Goal: Contribute content: Contribute content

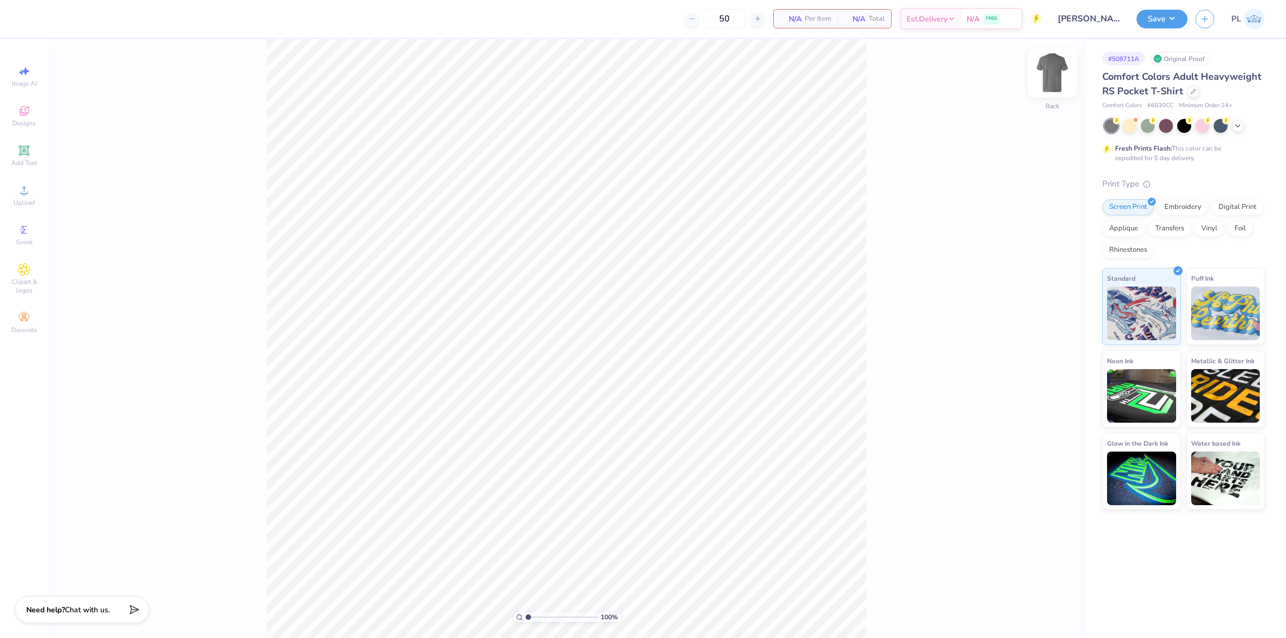
click at [1057, 78] on img at bounding box center [1052, 72] width 43 height 43
click at [19, 187] on icon at bounding box center [24, 190] width 13 height 13
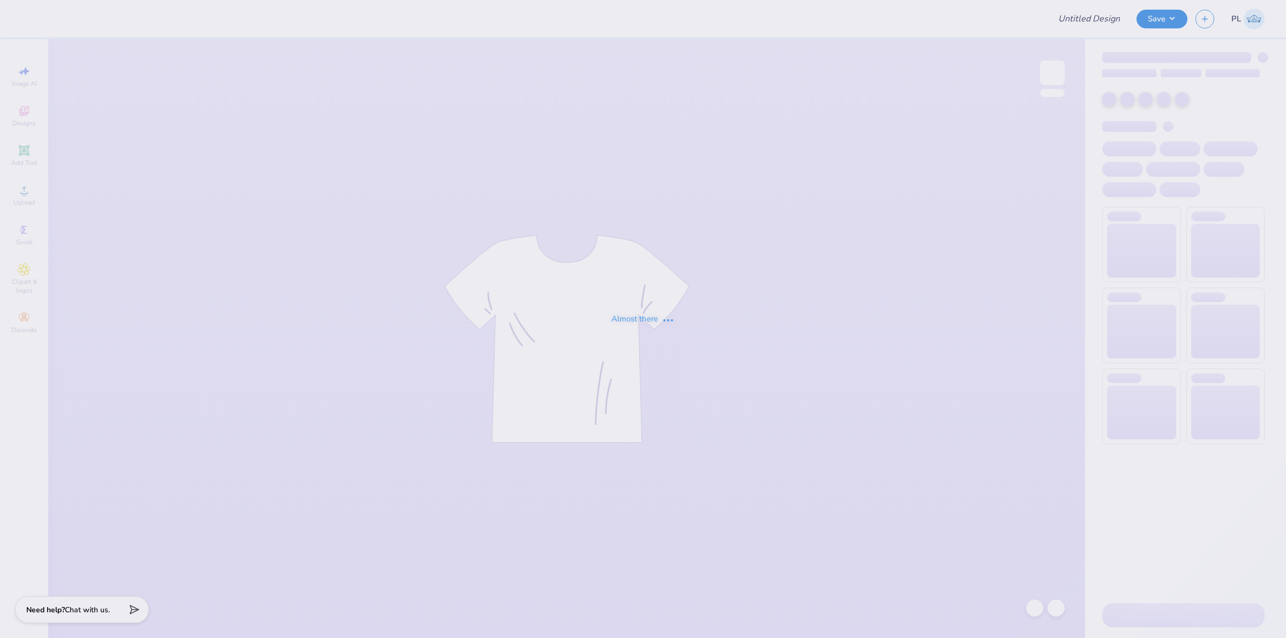
type input "[PERSON_NAME] Weekend"
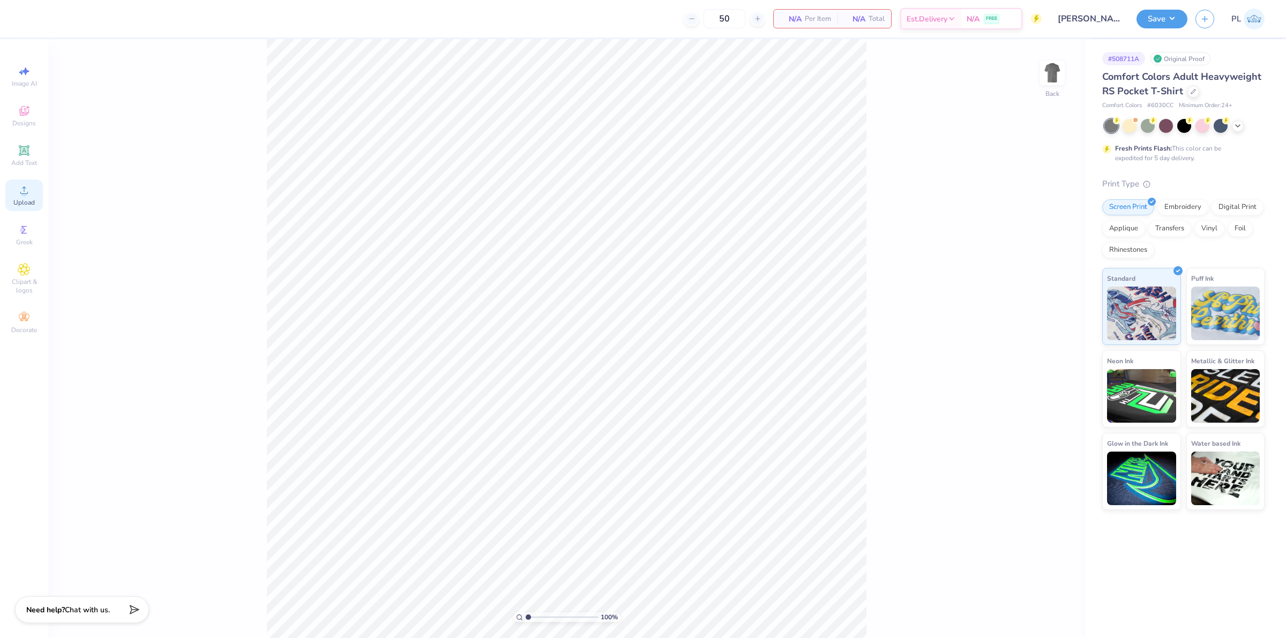
click at [31, 201] on span "Upload" at bounding box center [23, 202] width 21 height 9
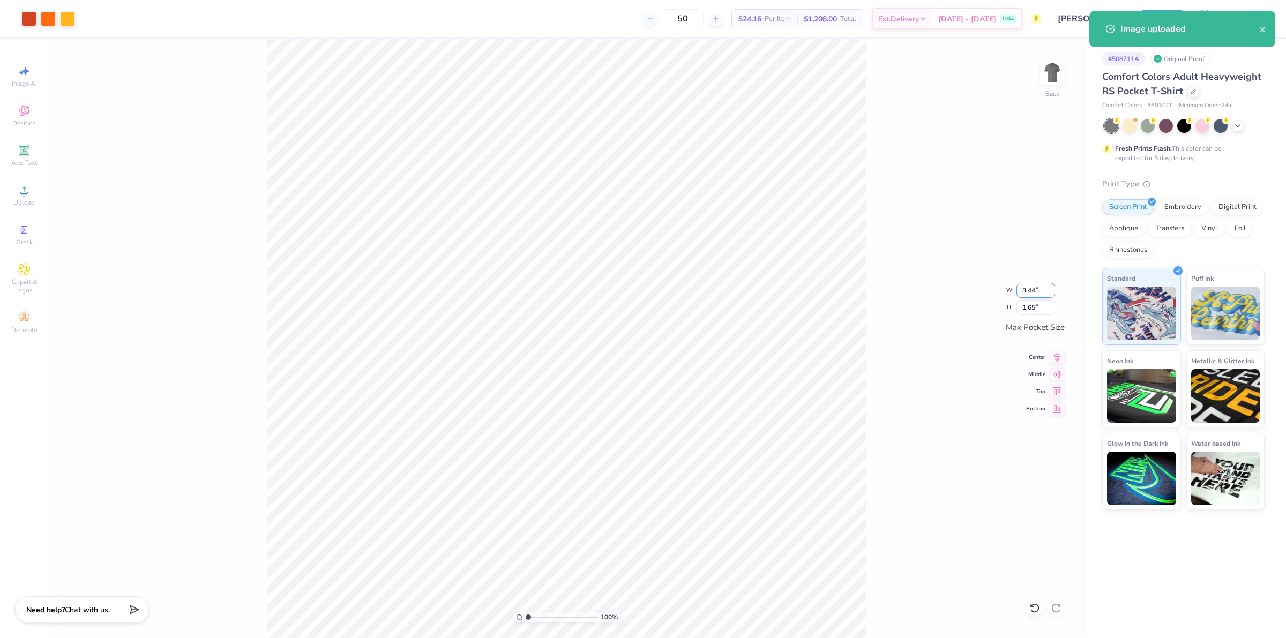
drag, startPoint x: 1024, startPoint y: 294, endPoint x: 1038, endPoint y: 293, distance: 13.9
click at [1038, 293] on input "3.44" at bounding box center [1036, 290] width 39 height 15
type input "3.50"
type input "1.68"
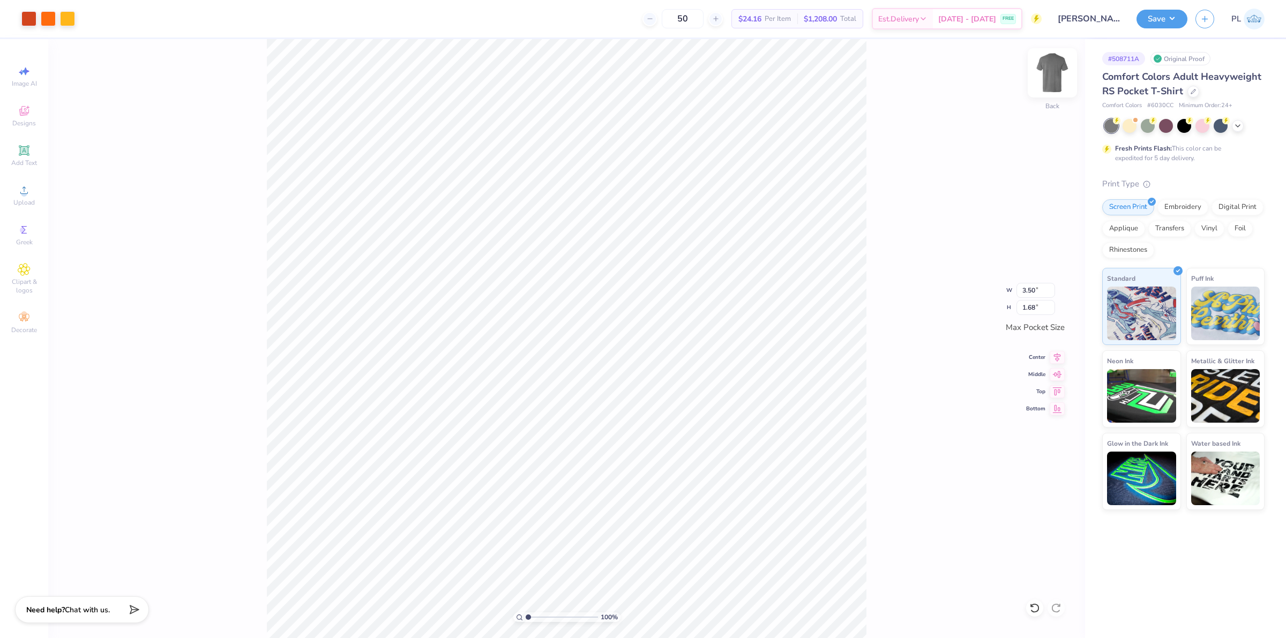
click at [1052, 81] on img at bounding box center [1052, 72] width 43 height 43
click at [27, 196] on icon at bounding box center [24, 190] width 13 height 13
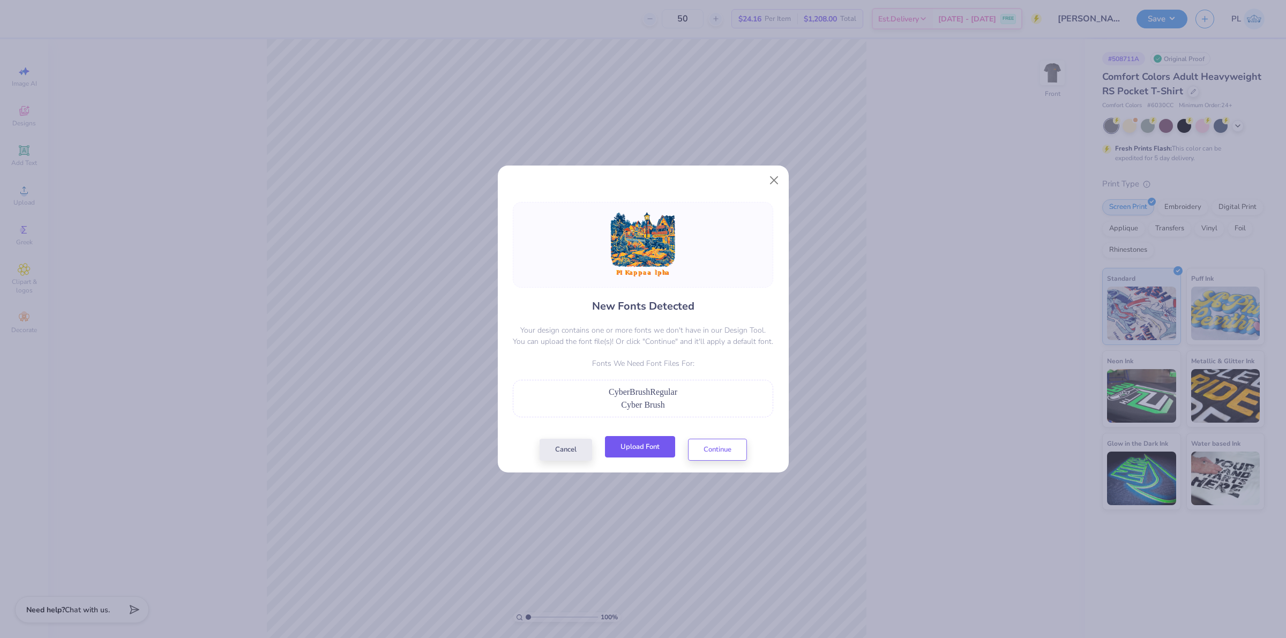
click at [630, 441] on button "Upload Font" at bounding box center [640, 447] width 70 height 22
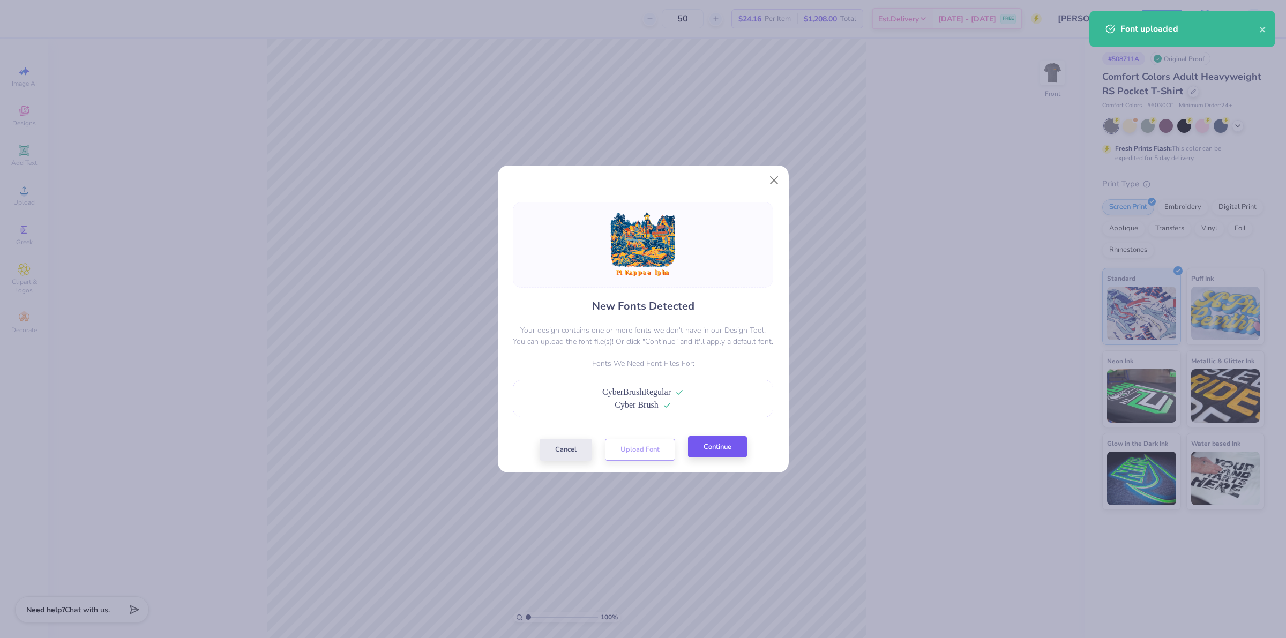
click at [731, 460] on div "Cancel Upload Font Continue" at bounding box center [643, 450] width 207 height 22
click at [731, 454] on button "Continue" at bounding box center [717, 447] width 59 height 22
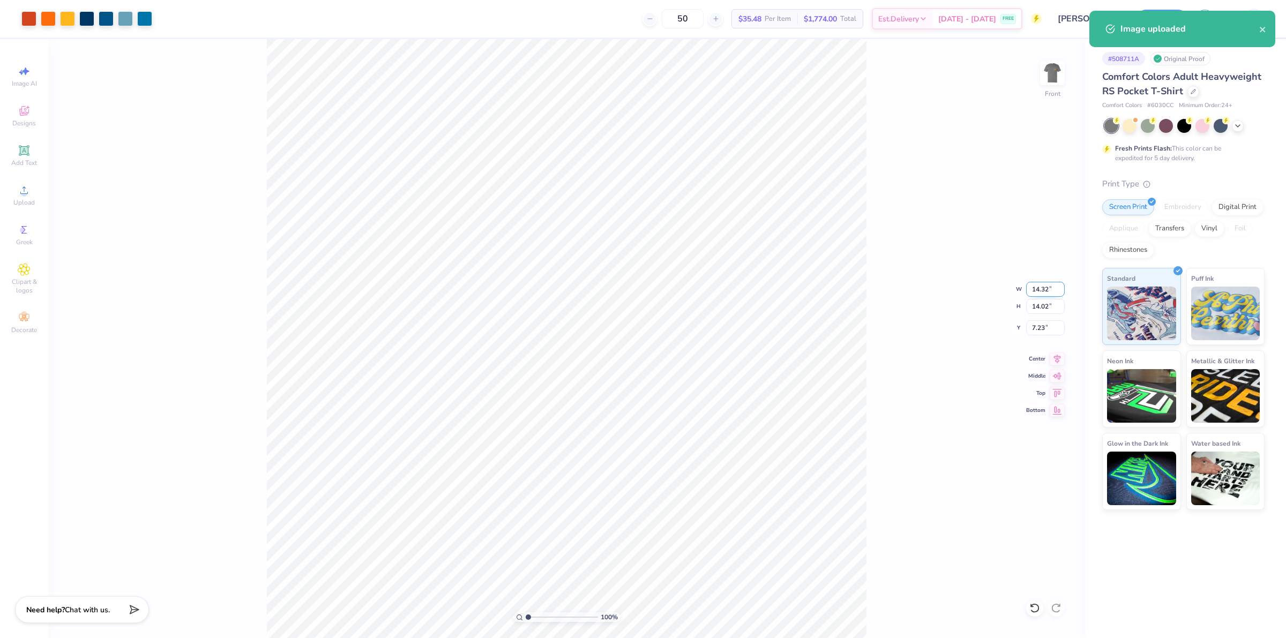
drag, startPoint x: 1032, startPoint y: 293, endPoint x: 1052, endPoint y: 291, distance: 19.9
click at [1052, 291] on input "14.32" at bounding box center [1045, 289] width 39 height 15
type input "12.50"
type input "12.24"
type input "8.13"
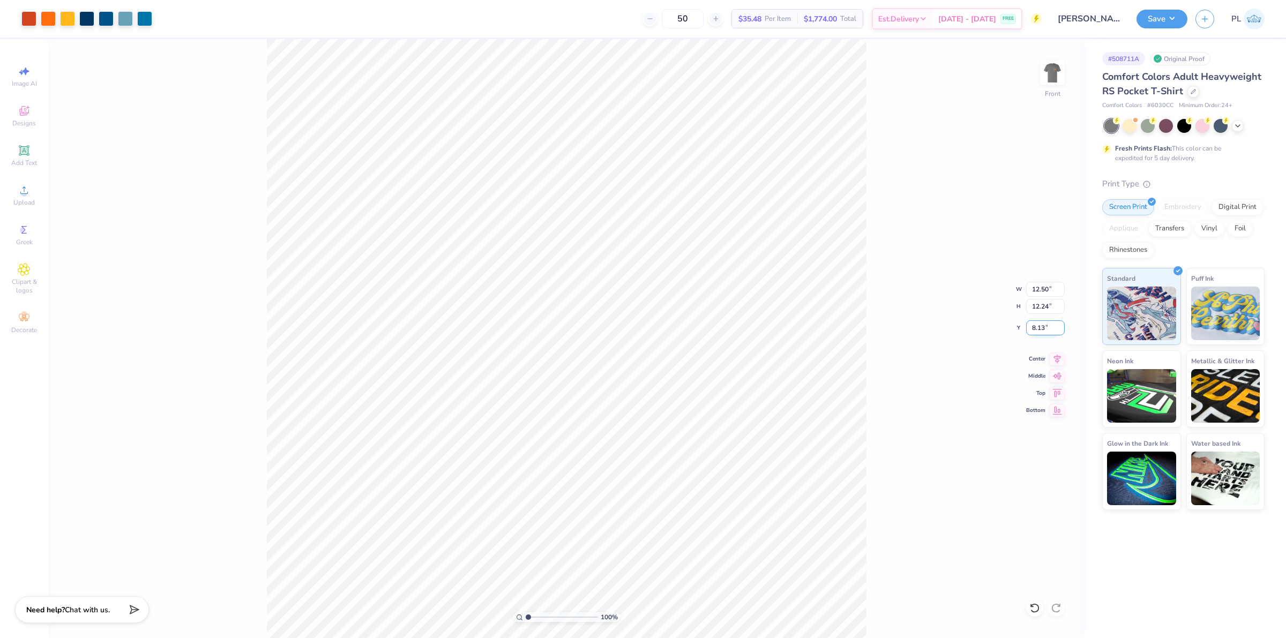
drag, startPoint x: 1032, startPoint y: 325, endPoint x: 1047, endPoint y: 327, distance: 15.2
click at [1047, 327] on input "8.13" at bounding box center [1045, 328] width 39 height 15
click at [1044, 314] on input "12.24" at bounding box center [1045, 306] width 39 height 15
type input "3.00"
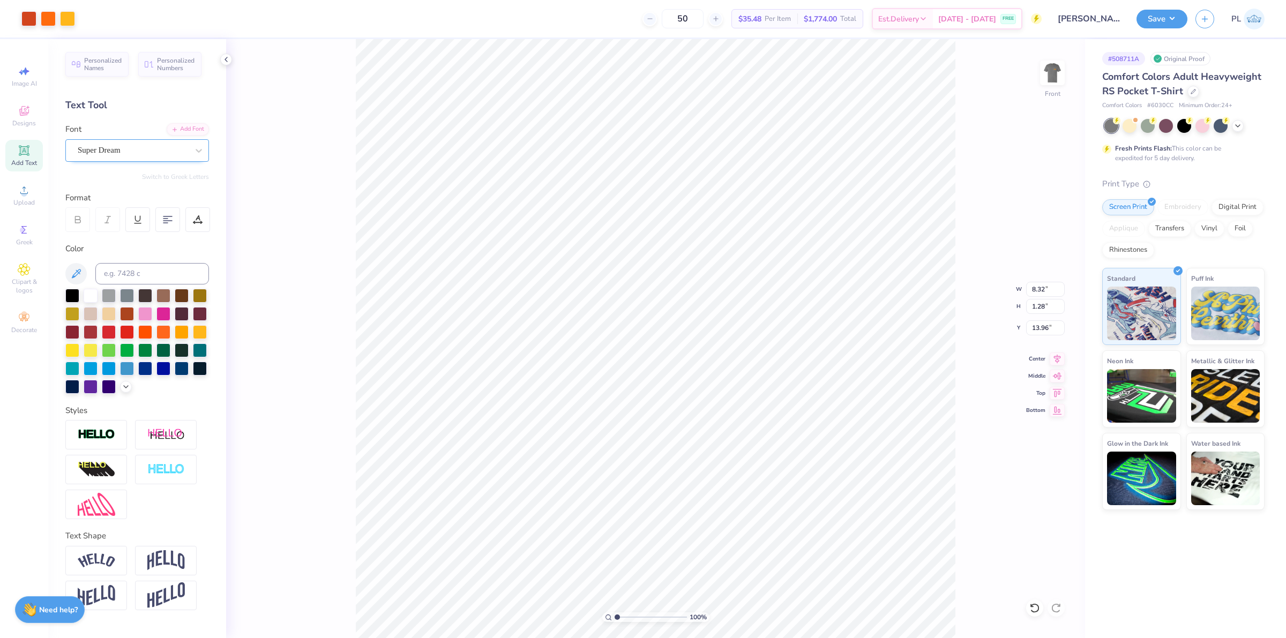
click at [156, 147] on div "Super Dream" at bounding box center [133, 150] width 113 height 17
click at [160, 240] on div "Cyber Brush" at bounding box center [137, 234] width 116 height 11
type input "cyb"
type input "11.33"
type input "1.59"
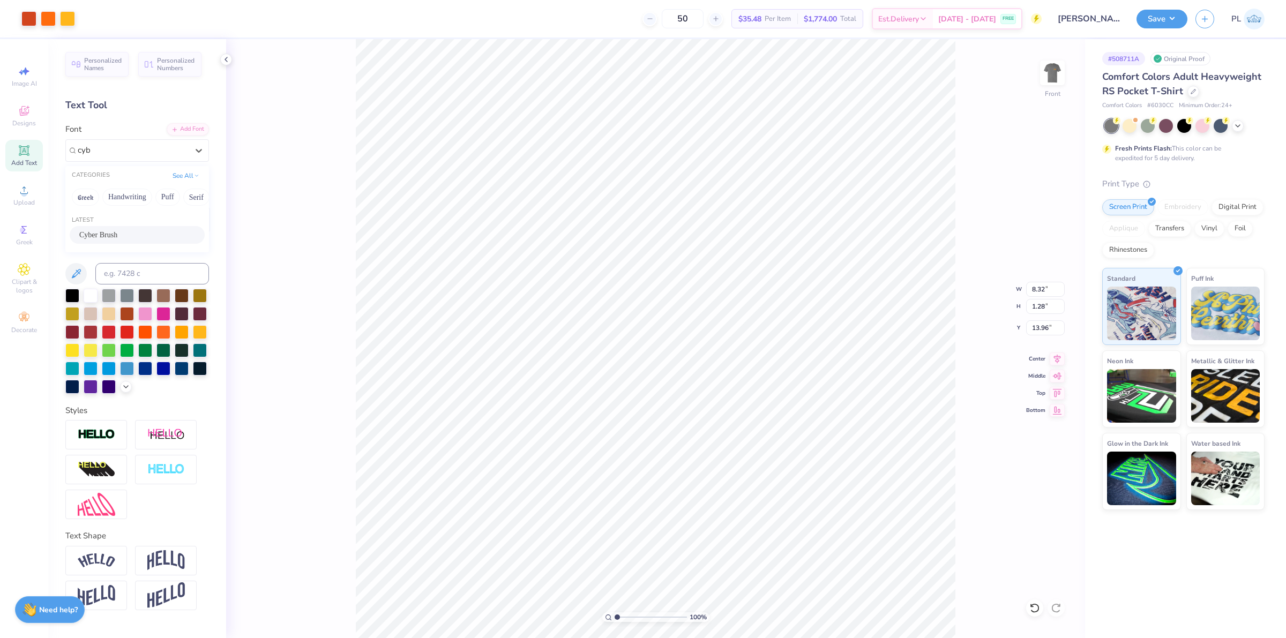
type input "13.70"
click at [733, 622] on li "Send to Back" at bounding box center [752, 623] width 84 height 21
type input "1.86883024774466"
click at [149, 151] on div "Super Dream" at bounding box center [133, 150] width 113 height 17
click at [159, 228] on div "Cyber Brush" at bounding box center [137, 235] width 135 height 18
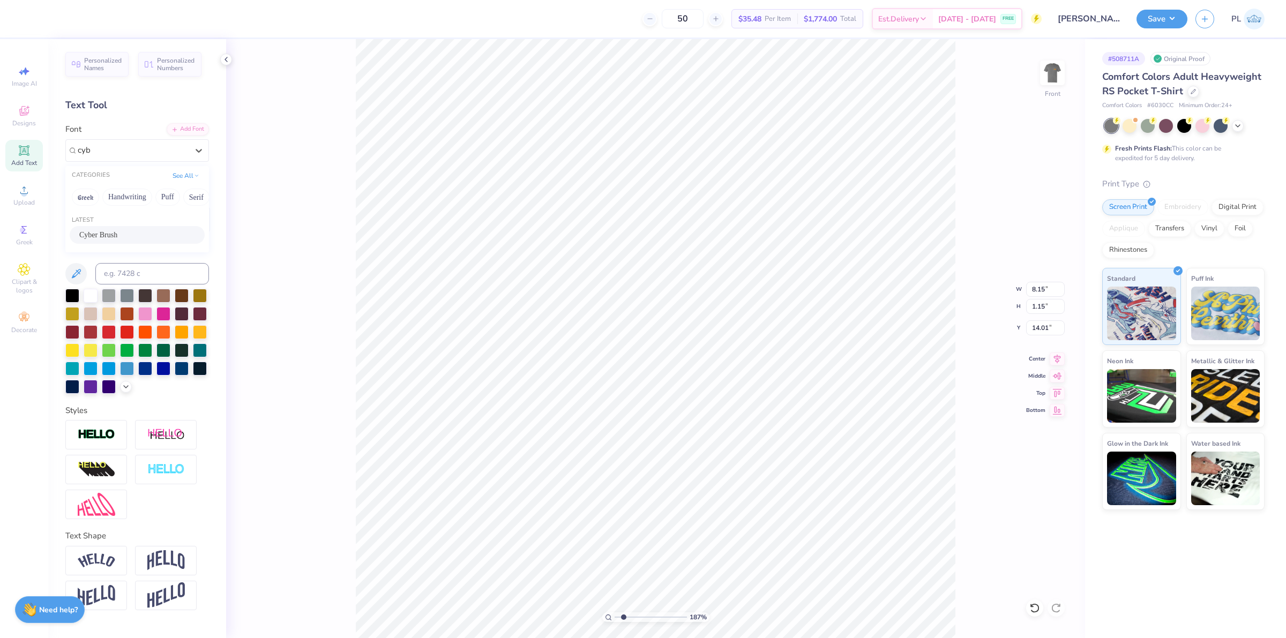
type input "cyb"
type input "1.86883024774466"
type input "11.33"
type input "1.59"
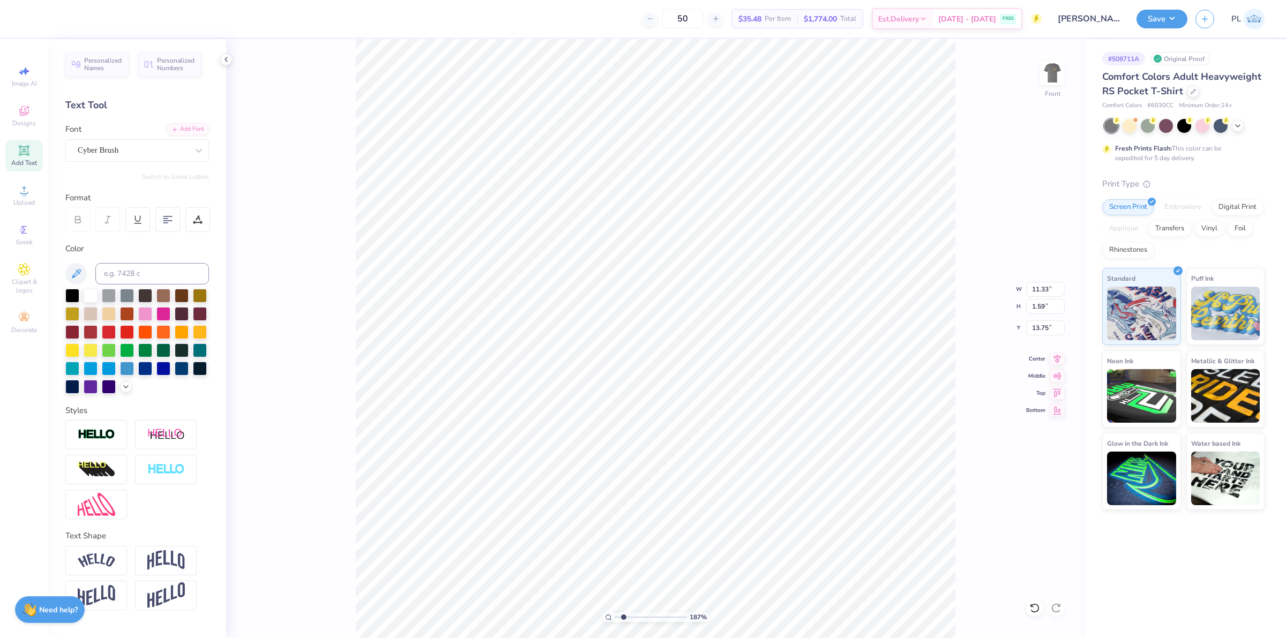
type input "13.75"
type input "1"
click at [480, 341] on li "Send to Back" at bounding box center [466, 341] width 84 height 21
click at [128, 155] on div "Super Dream" at bounding box center [133, 150] width 113 height 17
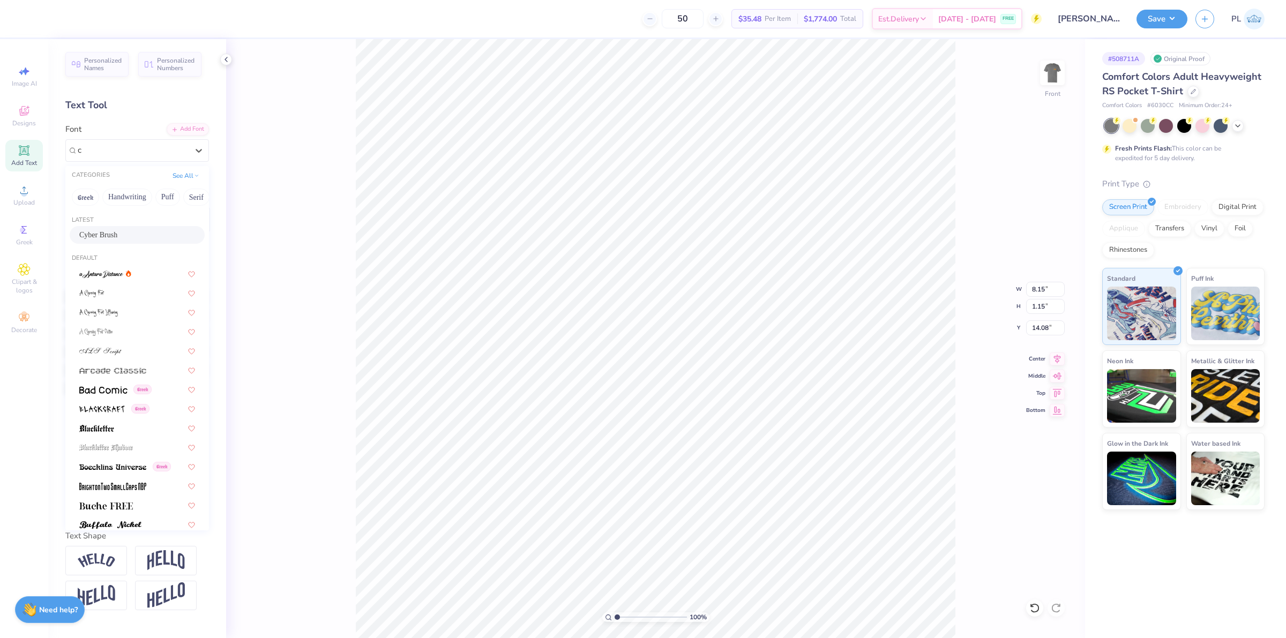
click at [117, 234] on span "Cyber Brush" at bounding box center [98, 234] width 38 height 11
type input "c"
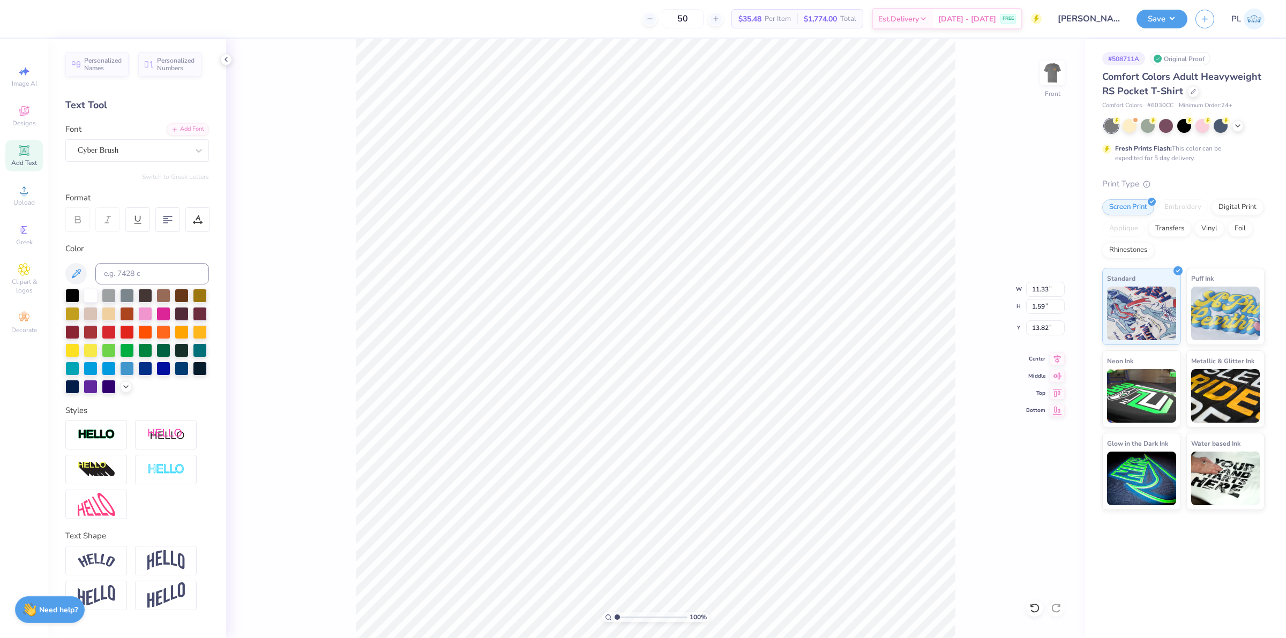
type input "11.33"
type input "1.59"
type input "13.82"
click at [475, 340] on li "Send to Back" at bounding box center [469, 339] width 84 height 21
type input "1.13321932219944"
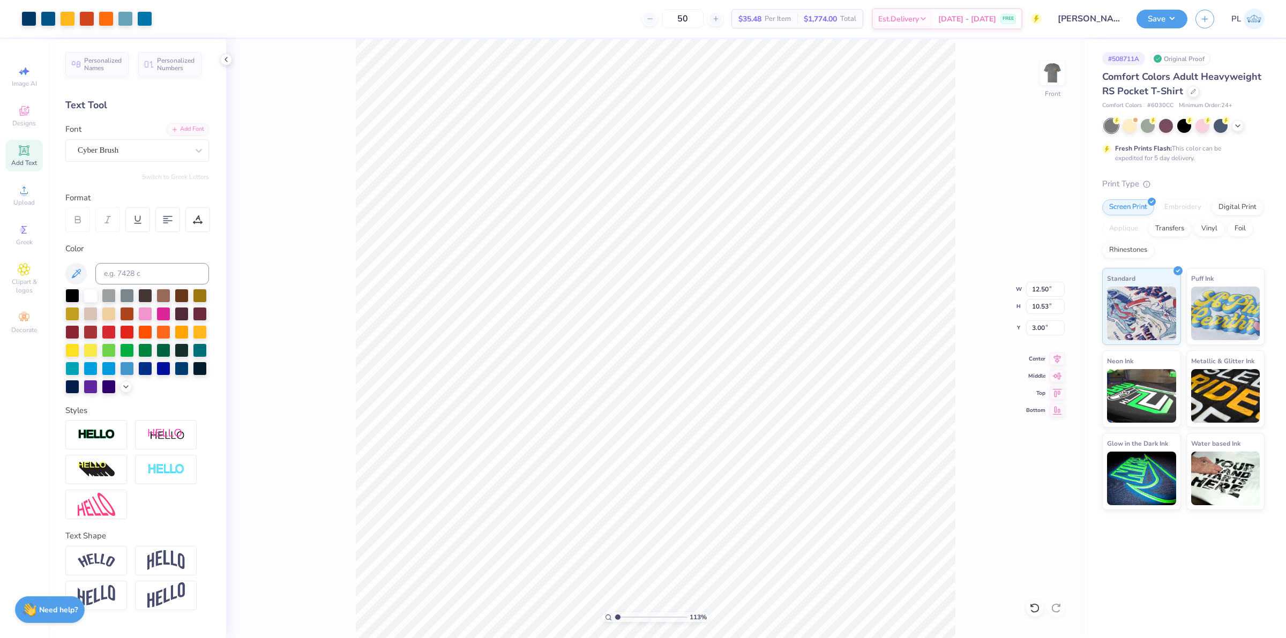
type input "10.53"
click at [1156, 20] on button "Save" at bounding box center [1162, 17] width 51 height 19
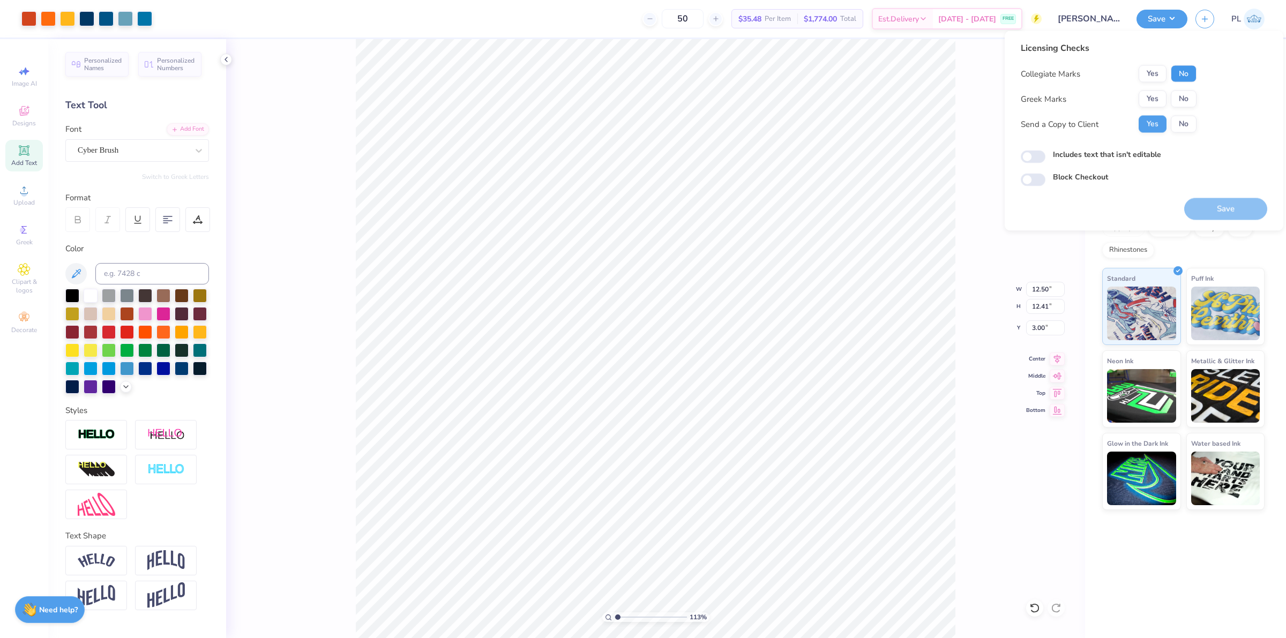
click at [1190, 79] on button "No" at bounding box center [1184, 73] width 26 height 17
click at [1158, 98] on button "Yes" at bounding box center [1153, 99] width 28 height 17
type input "1.13321932219944"
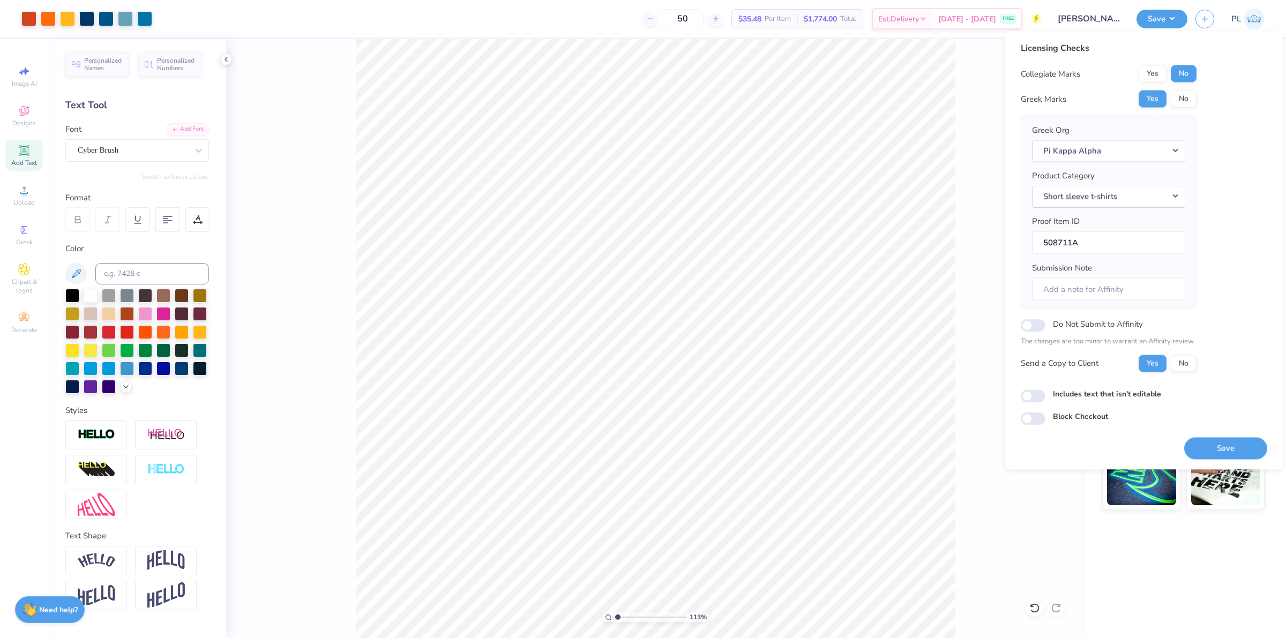
click at [1099, 396] on label "Includes text that isn't editable" at bounding box center [1107, 393] width 108 height 11
click at [1046, 396] on input "Includes text that isn't editable" at bounding box center [1033, 396] width 25 height 13
checkbox input "true"
click at [1217, 450] on button "Save" at bounding box center [1225, 448] width 83 height 22
type input "1.13321932219944"
